Goal: Navigation & Orientation: Understand site structure

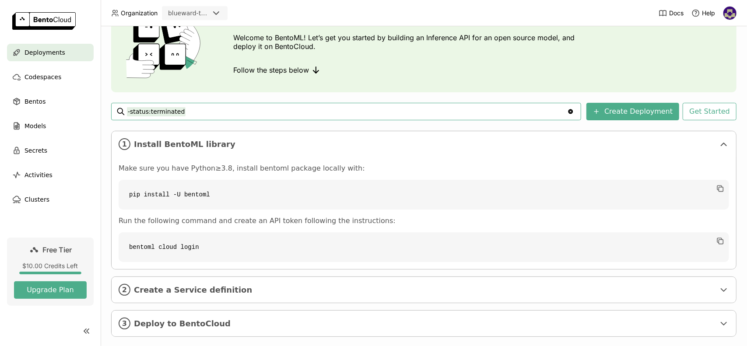
scroll to position [68, 0]
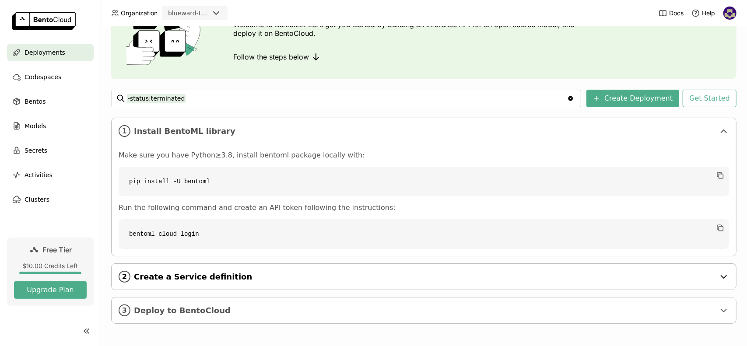
click at [349, 276] on span "Create a Service definition" at bounding box center [424, 277] width 581 height 10
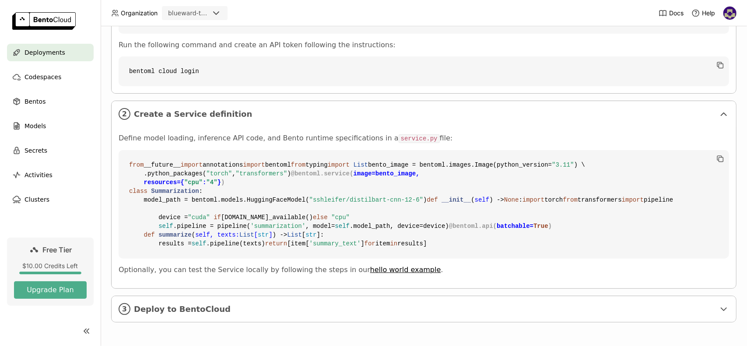
scroll to position [387, 0]
click at [345, 307] on span "Deploy to BentoCloud" at bounding box center [424, 309] width 581 height 10
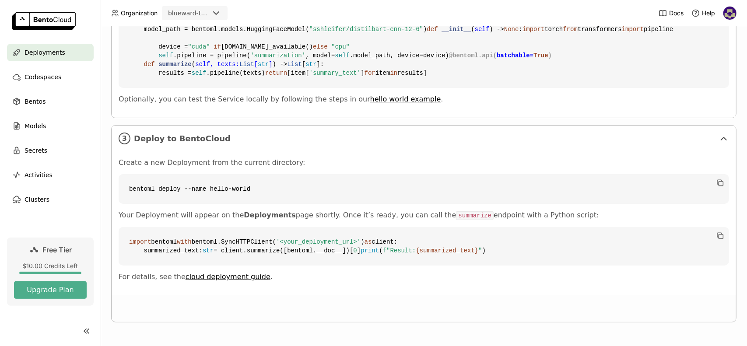
scroll to position [556, 0]
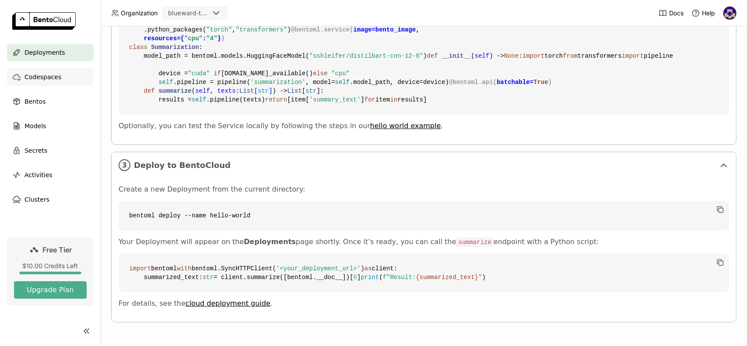
click at [45, 76] on span "Codespaces" at bounding box center [42, 77] width 37 height 10
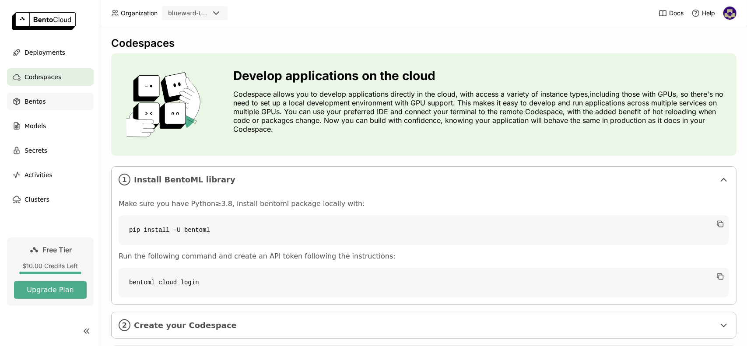
click at [52, 100] on div "Bentos" at bounding box center [50, 101] width 87 height 17
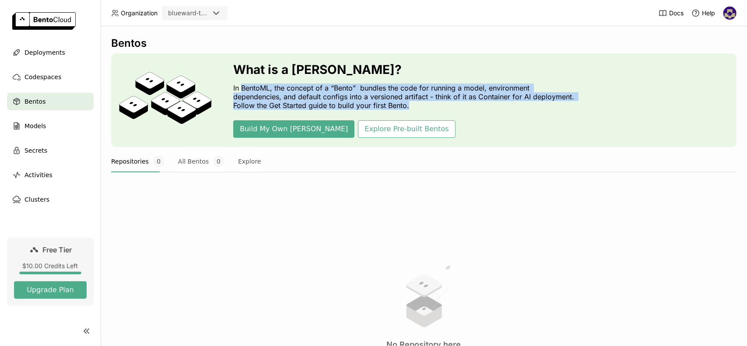
drag, startPoint x: 242, startPoint y: 92, endPoint x: 411, endPoint y: 105, distance: 168.9
click at [411, 105] on p "In BentoML, the concept of a “Bento” bundles the code for running a model, envi…" at bounding box center [406, 97] width 346 height 26
click at [422, 109] on p "In BentoML, the concept of a “Bento” bundles the code for running a model, envi…" at bounding box center [406, 97] width 346 height 26
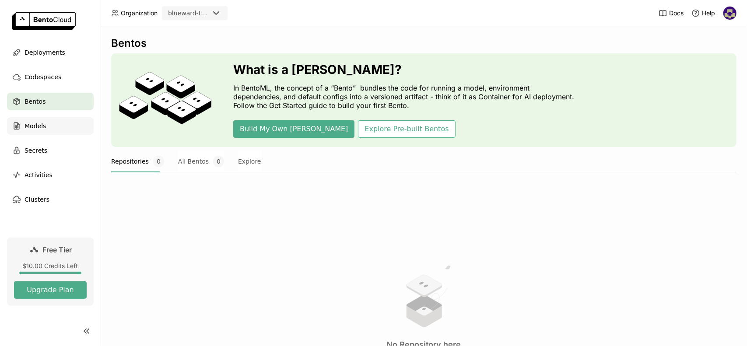
click at [64, 126] on div "Models" at bounding box center [50, 125] width 87 height 17
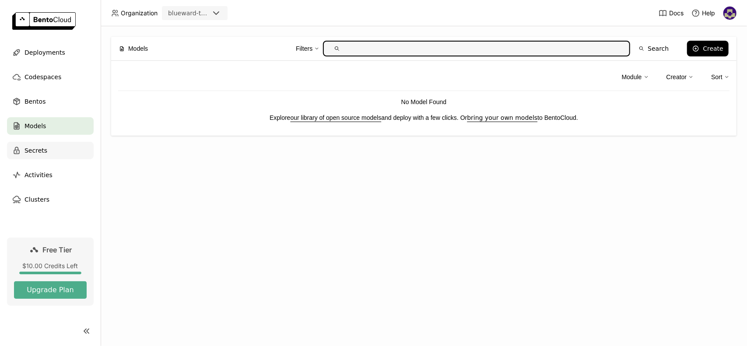
click at [59, 157] on div "Secrets" at bounding box center [50, 150] width 87 height 17
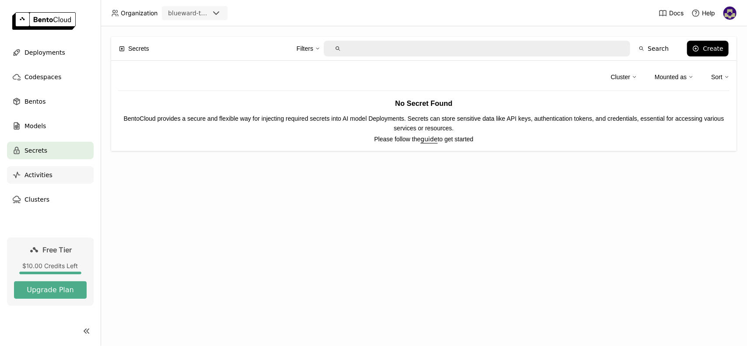
click at [43, 177] on span "Activities" at bounding box center [38, 175] width 28 height 10
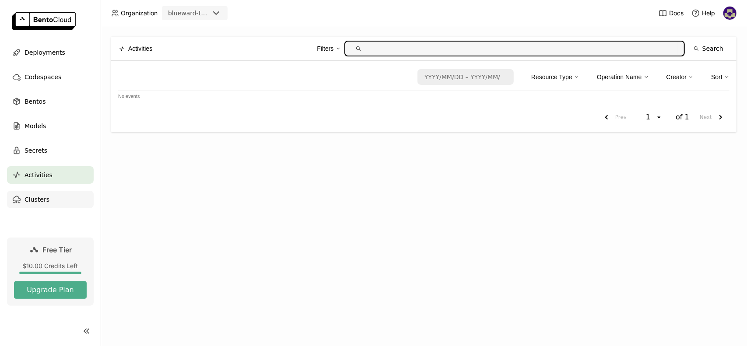
click at [46, 199] on div "Clusters" at bounding box center [50, 199] width 87 height 17
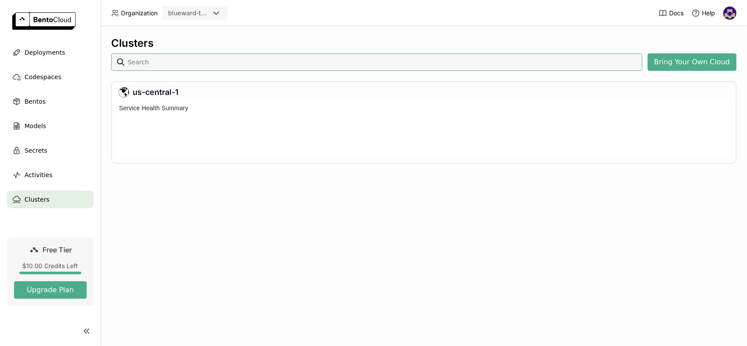
scroll to position [53, 613]
click at [36, 180] on span "Activities" at bounding box center [38, 175] width 28 height 10
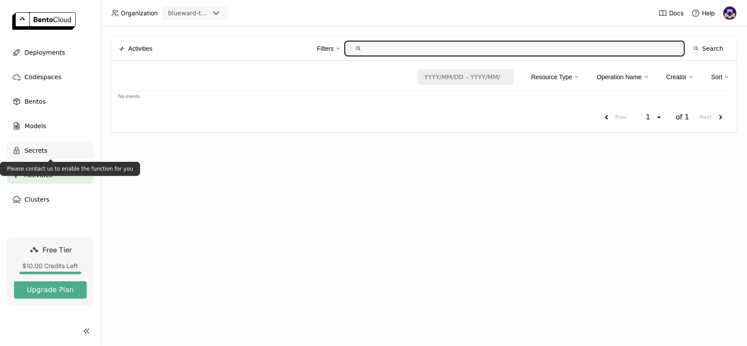
click at [41, 153] on span "Secrets" at bounding box center [35, 150] width 23 height 10
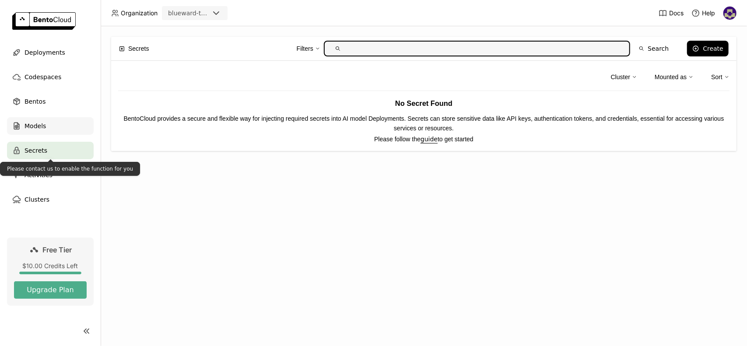
click at [45, 129] on div "Models" at bounding box center [50, 125] width 87 height 17
